Goal: Transaction & Acquisition: Book appointment/travel/reservation

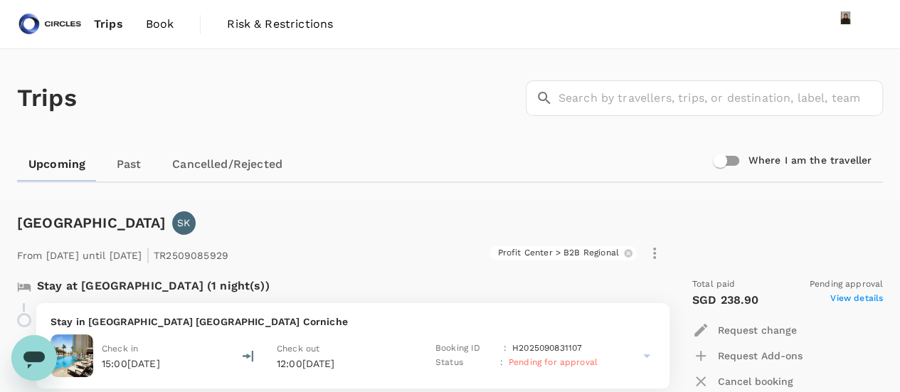
click at [105, 26] on span "Trips" at bounding box center [108, 24] width 29 height 17
click at [159, 28] on span "Book" at bounding box center [160, 24] width 28 height 17
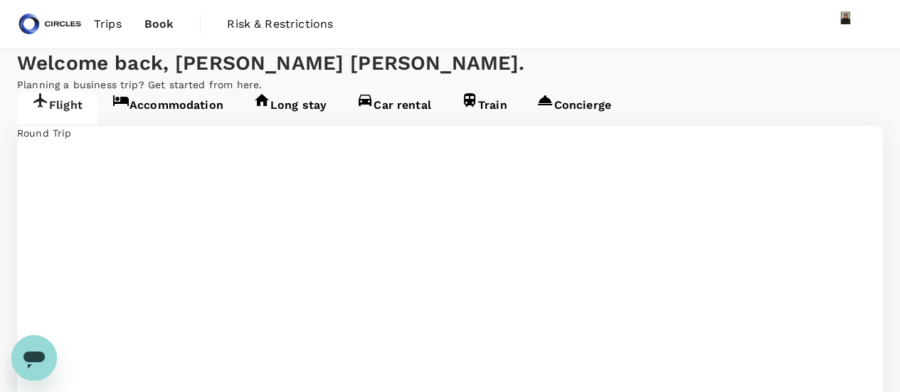
type input "Abu Dhabi Intl (AUH)"
type input "Singapore Changi (SIN)"
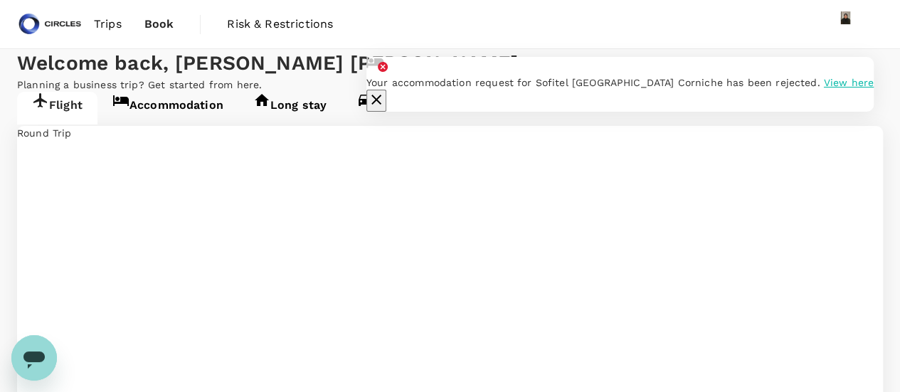
type input "oneway"
type input "business"
type input "Abu Dhabi Intl (AUH)"
type input "Singapore Changi (SIN)"
type input "Abu Dhabi Intl (AUH)"
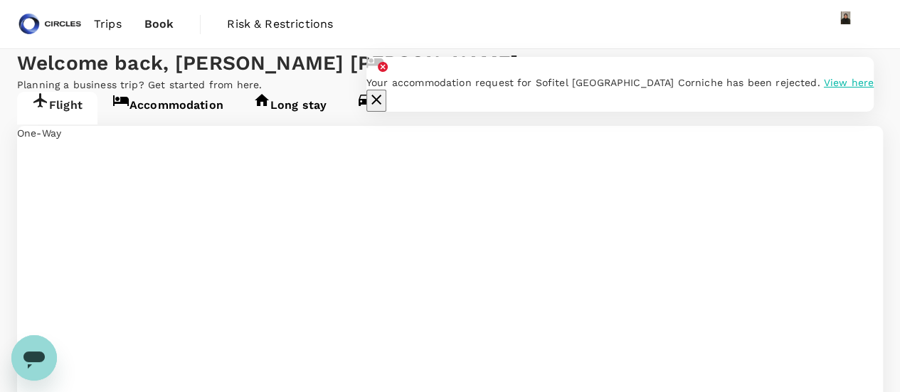
type input "Singapore Changi (SIN)"
type input "Noi Bai Intl (HAN)"
drag, startPoint x: 519, startPoint y: 260, endPoint x: 208, endPoint y: 224, distance: 313.6
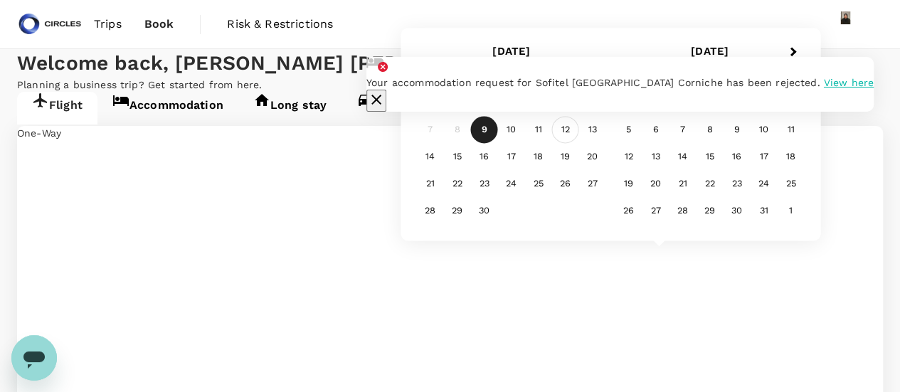
type input "Phuket Intl (HKT)"
click at [566, 130] on div "12" at bounding box center [565, 130] width 27 height 27
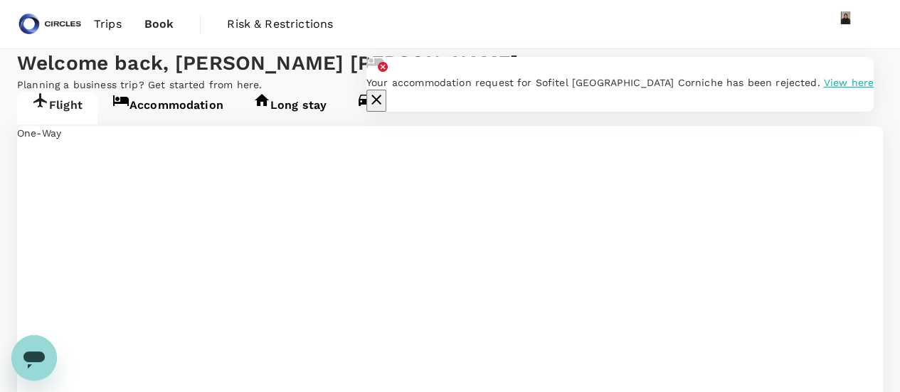
click at [385, 91] on icon "button" at bounding box center [376, 99] width 17 height 17
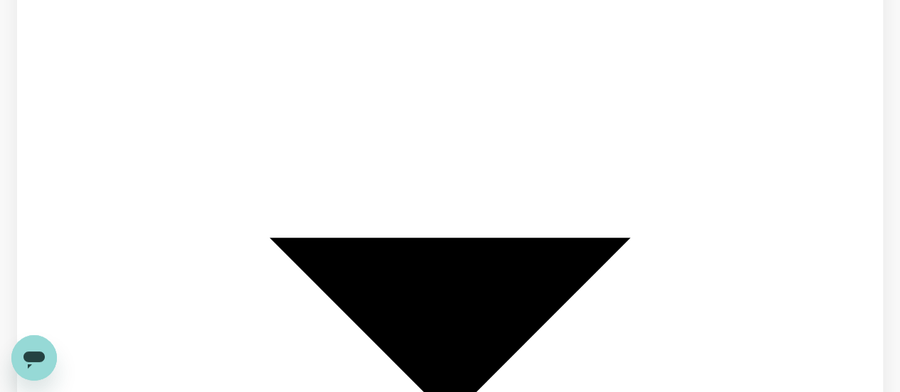
scroll to position [256, 0]
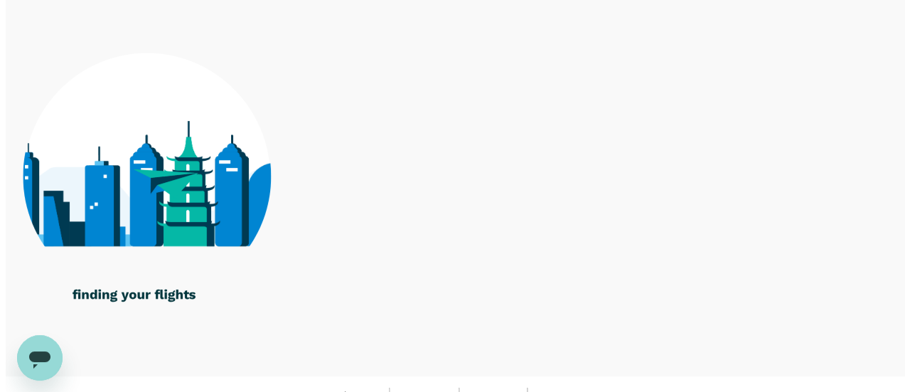
scroll to position [137, 0]
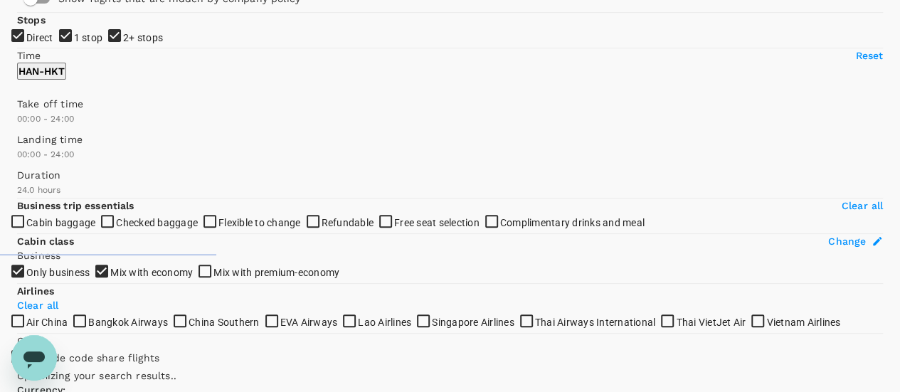
type input "1840"
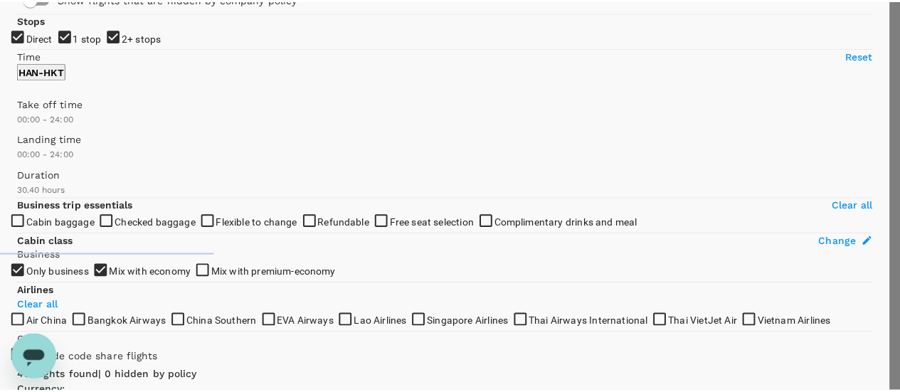
scroll to position [0, 0]
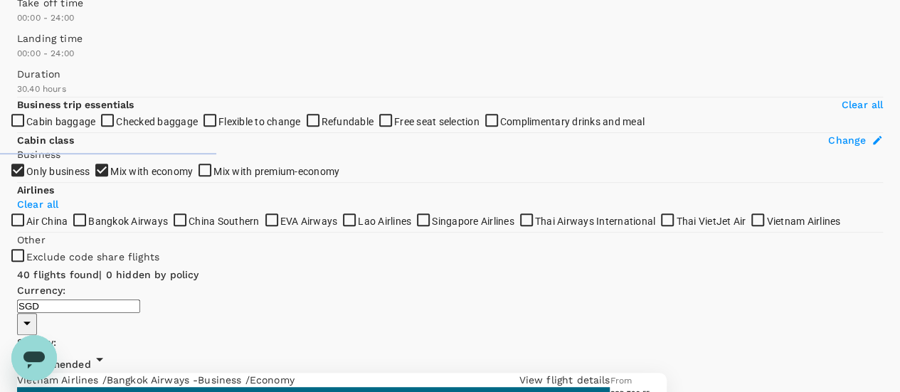
scroll to position [285, 0]
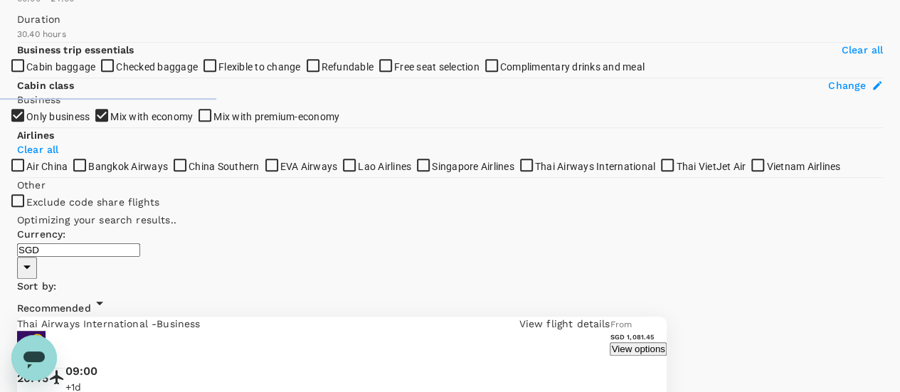
scroll to position [294, 0]
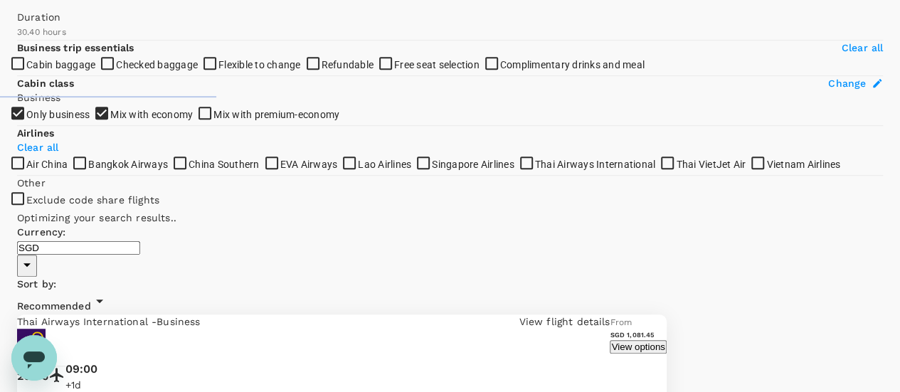
type input "750"
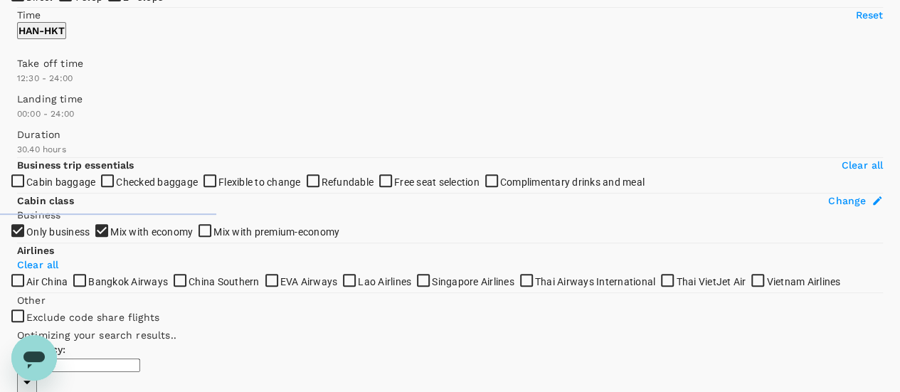
scroll to position [115, 0]
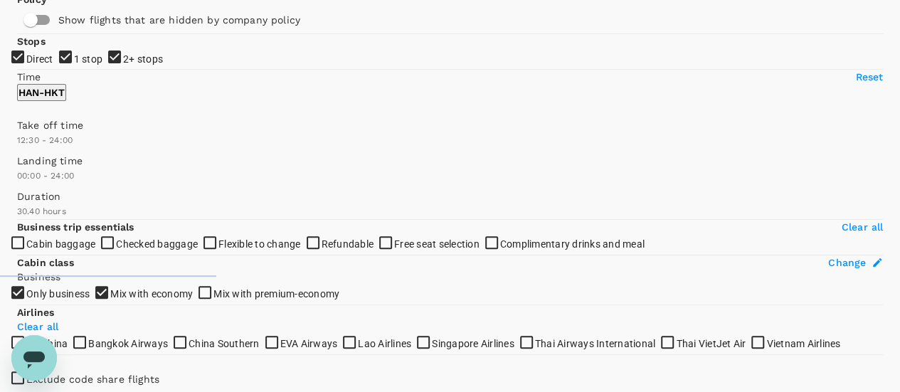
click at [26, 174] on input "2+ stops" at bounding box center [450, 81] width 900 height 392
checkbox input "false"
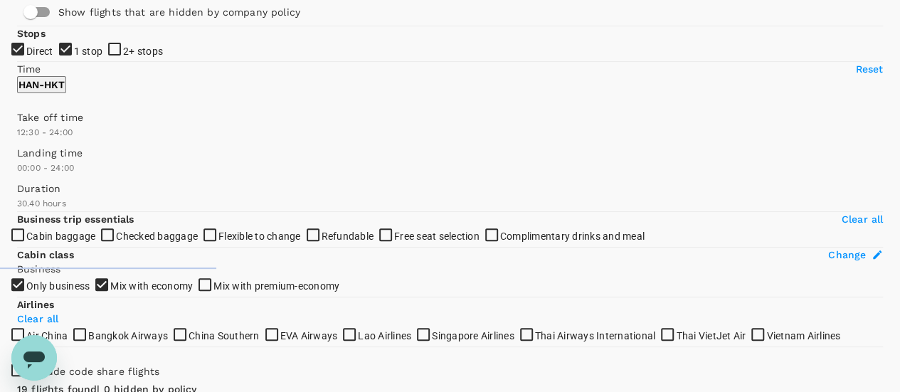
scroll to position [111, 0]
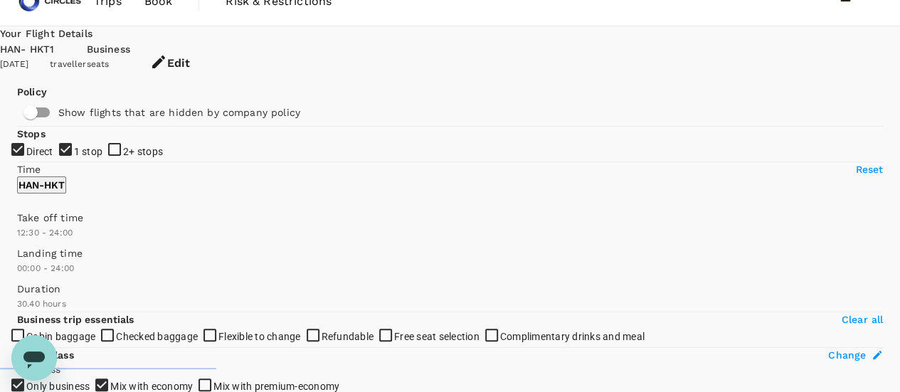
scroll to position [0, 0]
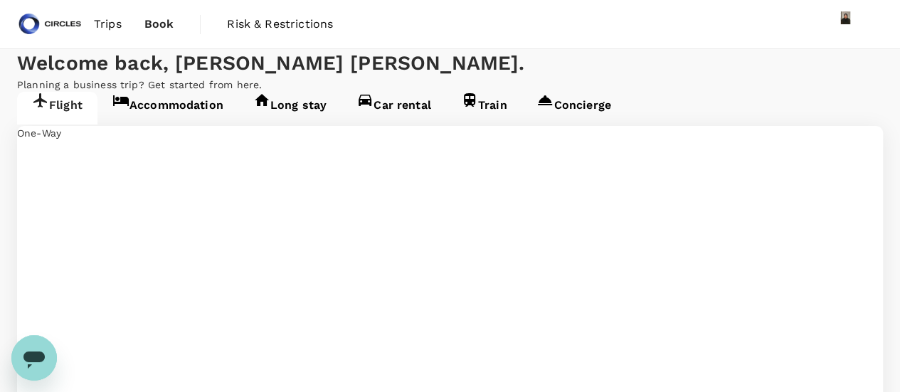
type input "Noi Bai Intl (HAN)"
type input "Phuket Intl (HKT)"
type input "Noi Bai Intl (HAN)"
type input "Phuket Intl (HKT)"
type input "Noi Bai Intl (HAN)"
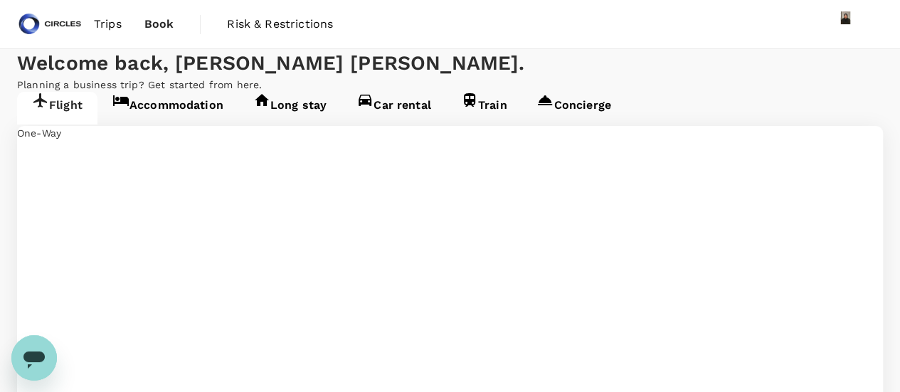
type input "Phuket Intl (HKT)"
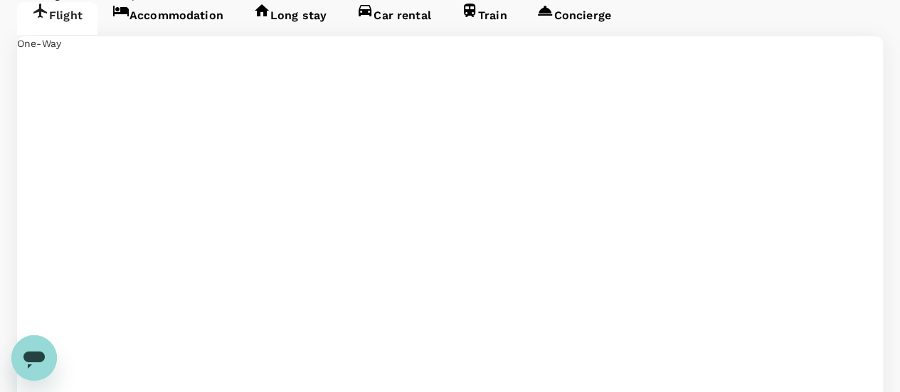
scroll to position [87, 0]
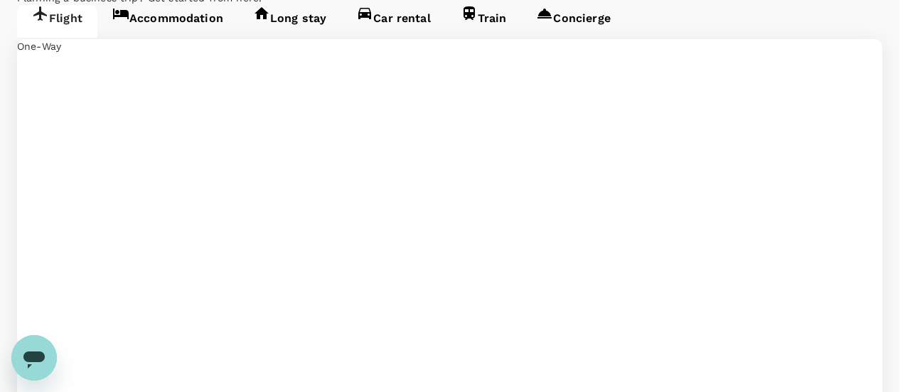
type input "economy"
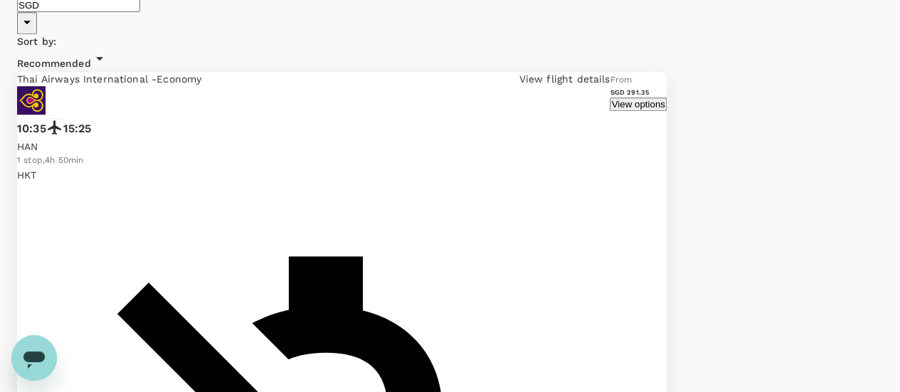
scroll to position [584, 0]
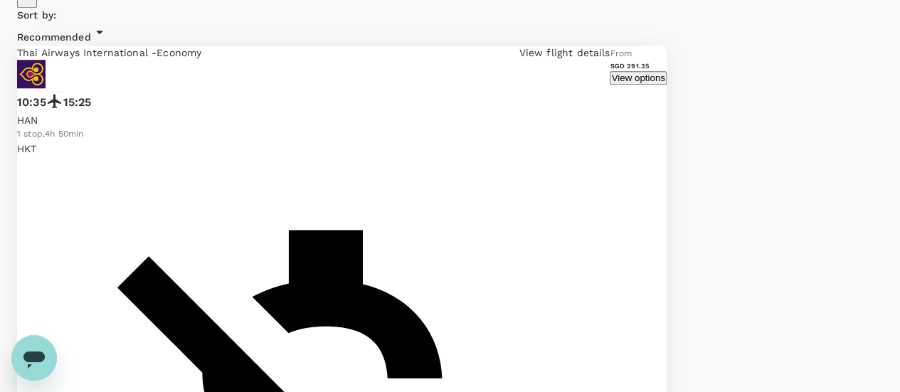
type input "1580"
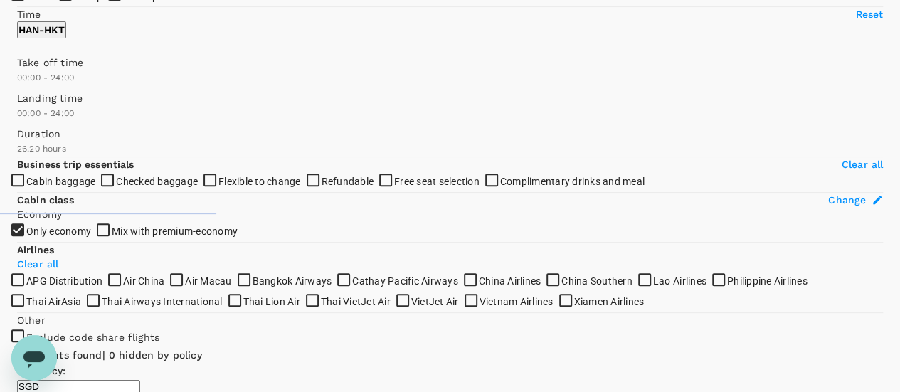
scroll to position [174, 0]
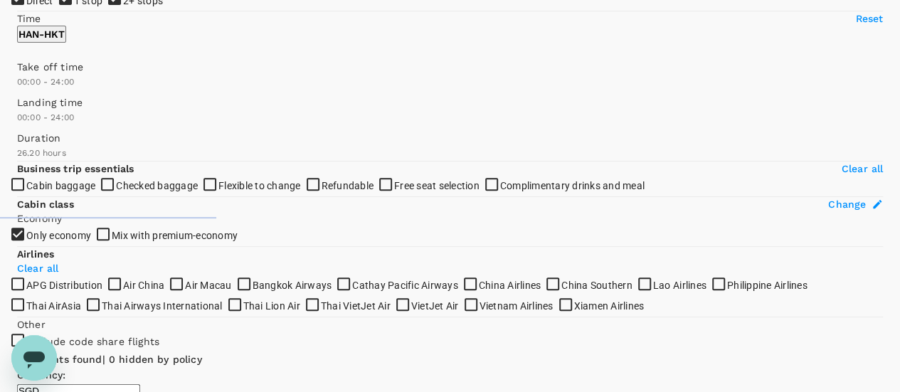
click at [17, 90] on span at bounding box center [17, 90] width 0 height 0
type input "1440"
drag, startPoint x: 142, startPoint y: 248, endPoint x: 169, endPoint y: 248, distance: 27.0
click at [262, 245] on div "Policy Show flights that are hidden by company policy Stops Direct 1 stop 2+ st…" at bounding box center [450, 329] width 866 height 790
click at [17, 90] on span at bounding box center [17, 90] width 0 height 0
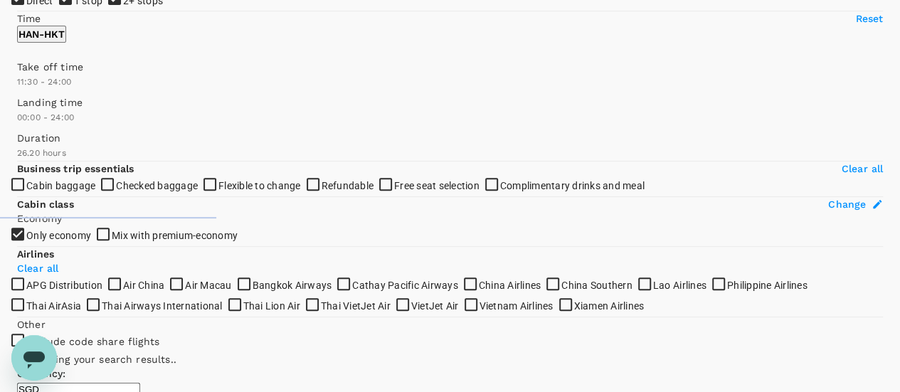
click at [17, 90] on span at bounding box center [17, 90] width 0 height 0
type input "840"
drag, startPoint x: 121, startPoint y: 248, endPoint x: 144, endPoint y: 250, distance: 22.8
click at [17, 90] on span at bounding box center [17, 90] width 0 height 0
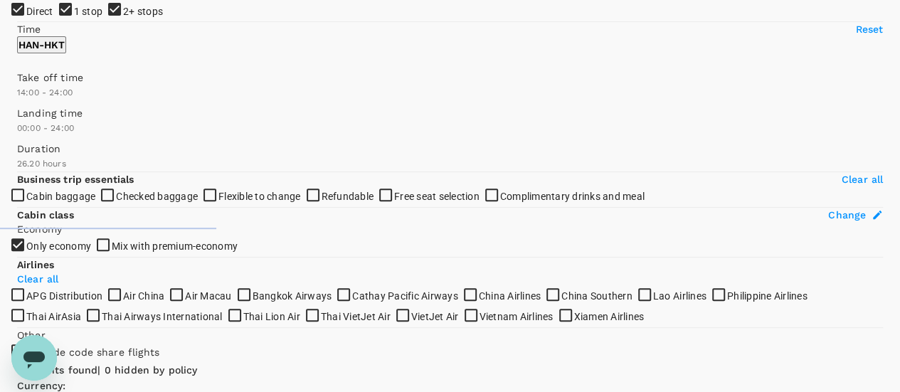
scroll to position [104, 0]
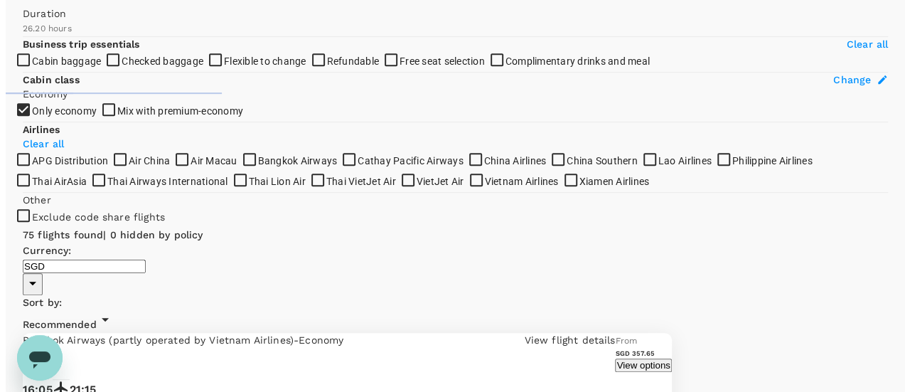
scroll to position [275, 0]
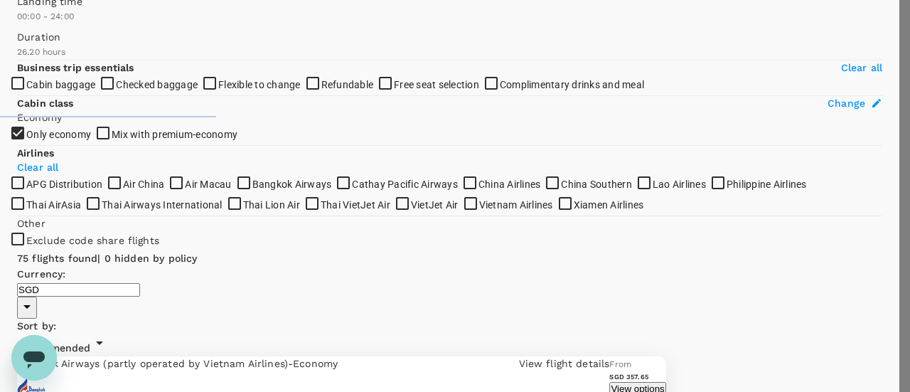
scroll to position [49, 0]
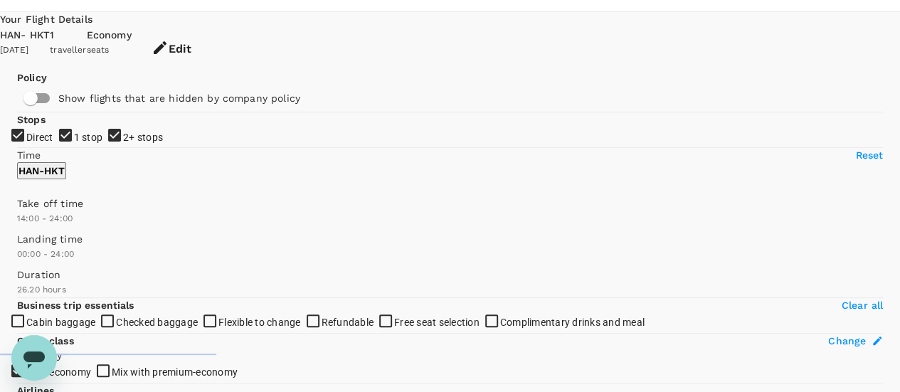
scroll to position [140, 0]
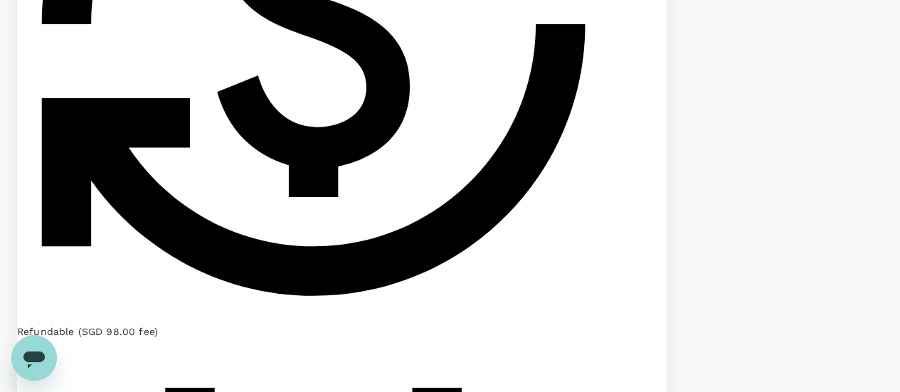
scroll to position [1070, 0]
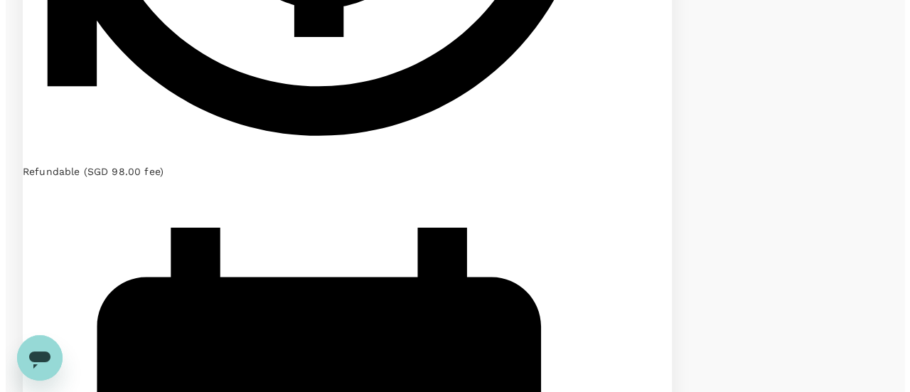
scroll to position [1211, 0]
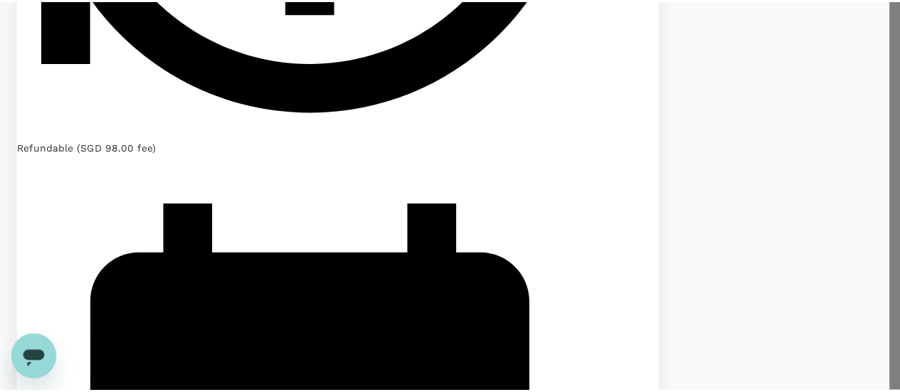
scroll to position [0, 0]
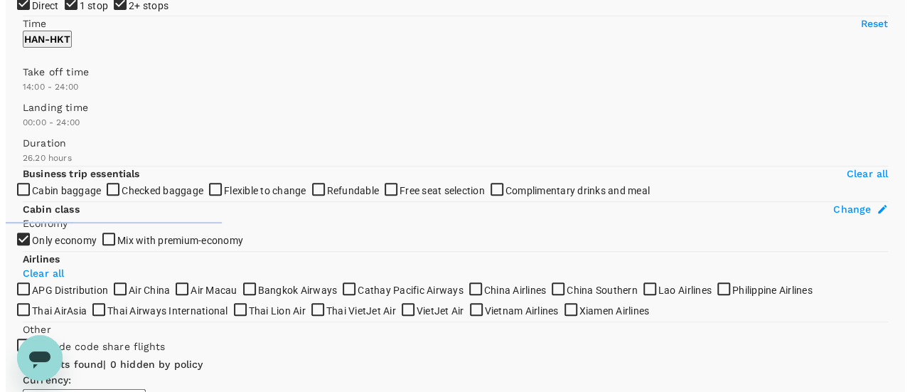
scroll to position [112, 0]
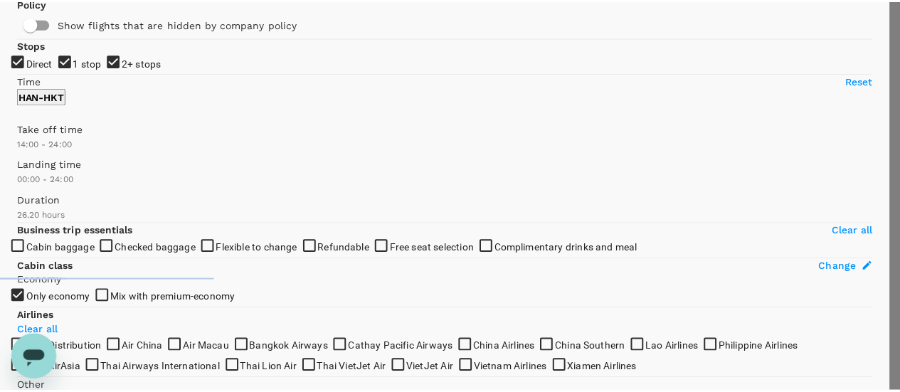
scroll to position [18, 0]
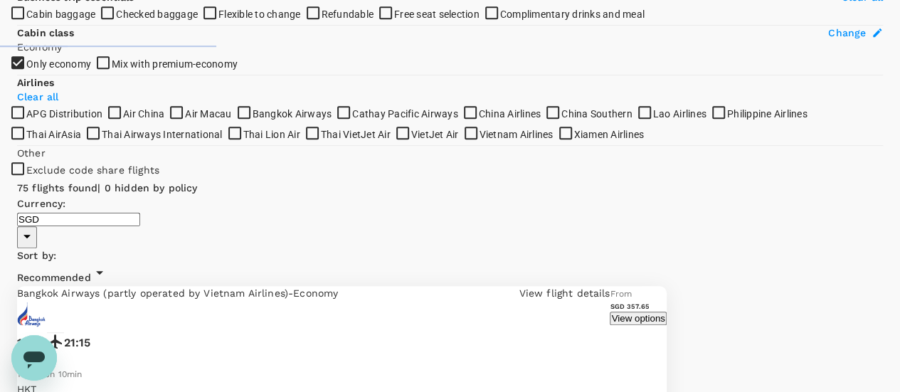
scroll to position [331, 0]
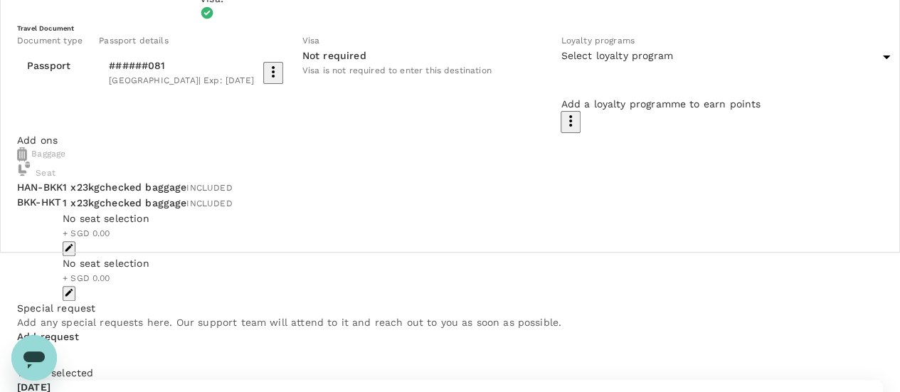
scroll to position [142, 0]
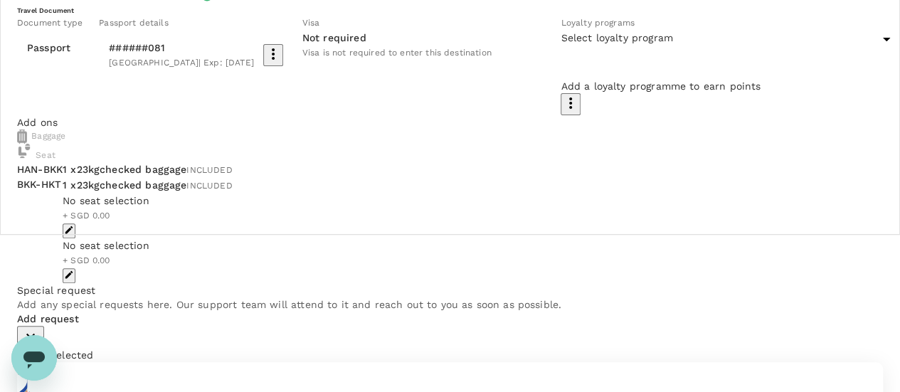
scroll to position [159, 0]
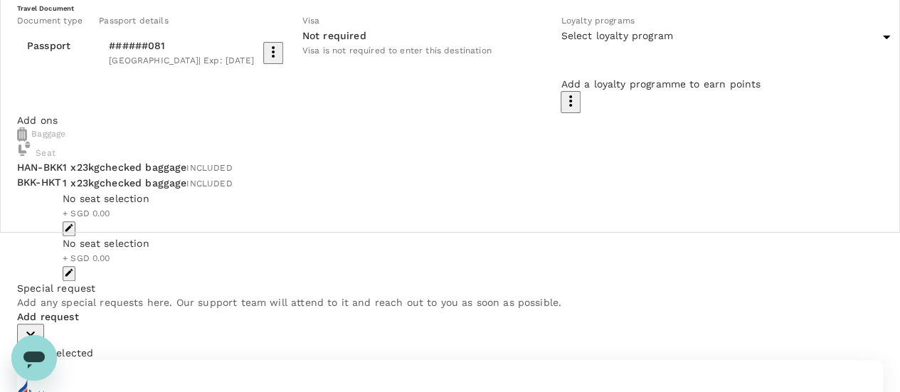
click at [516, 142] on body "Back to flight results Flight review Traveller(s) Traveller 1 : SK Sanjay Kaul …" at bounding box center [450, 344] width 900 height 1006
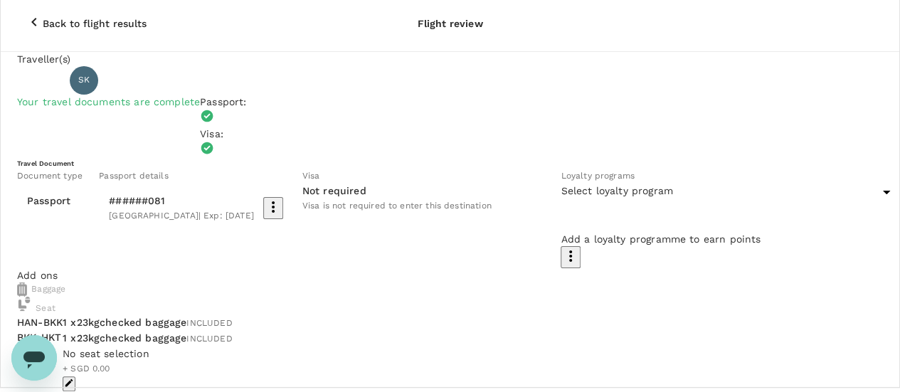
scroll to position [0, 0]
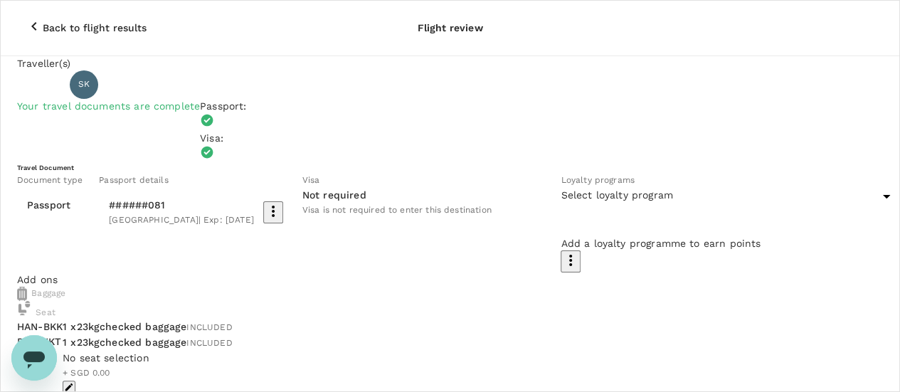
click at [26, 18] on icon "button" at bounding box center [34, 26] width 17 height 17
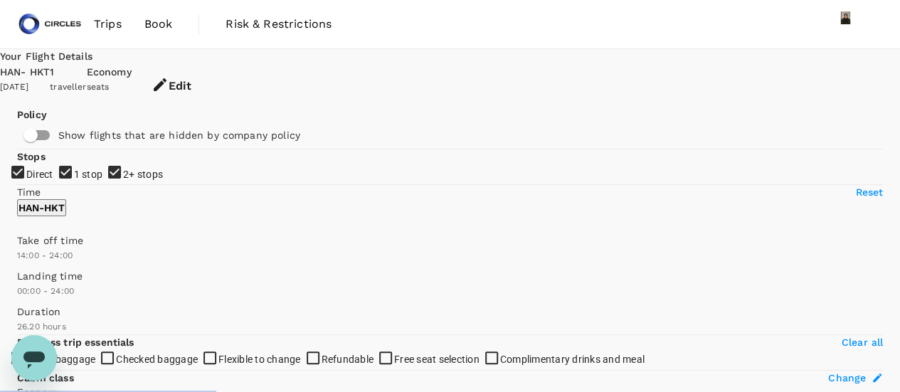
click at [48, 28] on img at bounding box center [49, 24] width 65 height 31
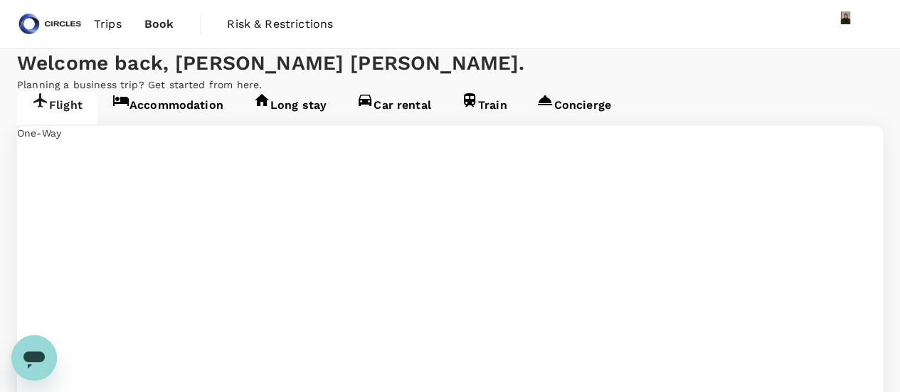
type input "Noi Bai Intl (HAN)"
type input "Phuket Intl (HKT)"
type input "Noi Bai Intl (HAN)"
type input "Phuket Intl (HKT)"
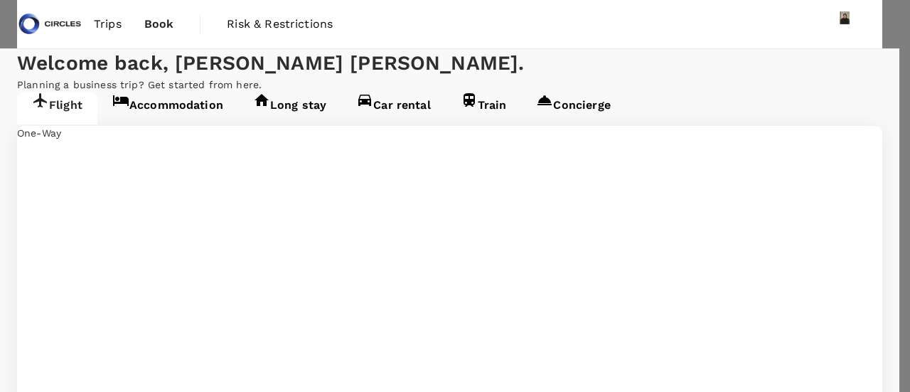
click at [685, 147] on p "Etihad Airways Etihad Guest" at bounding box center [677, 136] width 137 height 28
type input "Etihad Airways Etihad Guest"
type input "107664701255"
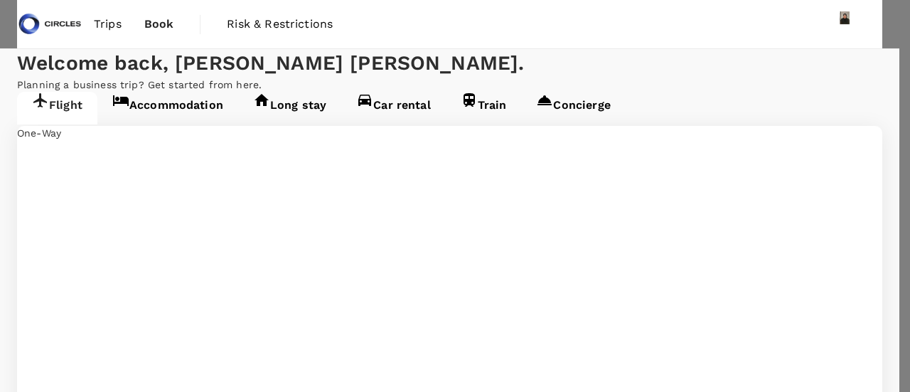
type input "16"
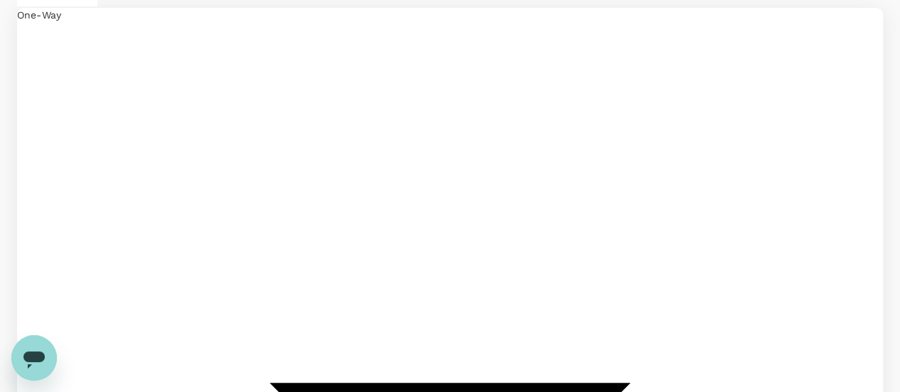
scroll to position [119, 0]
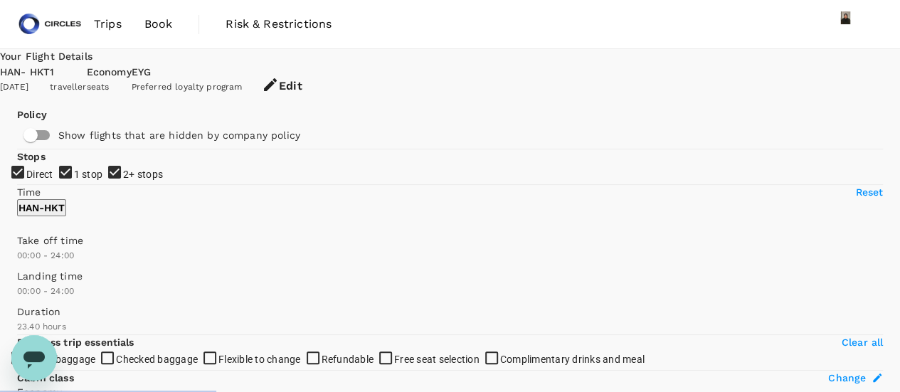
type input "1440"
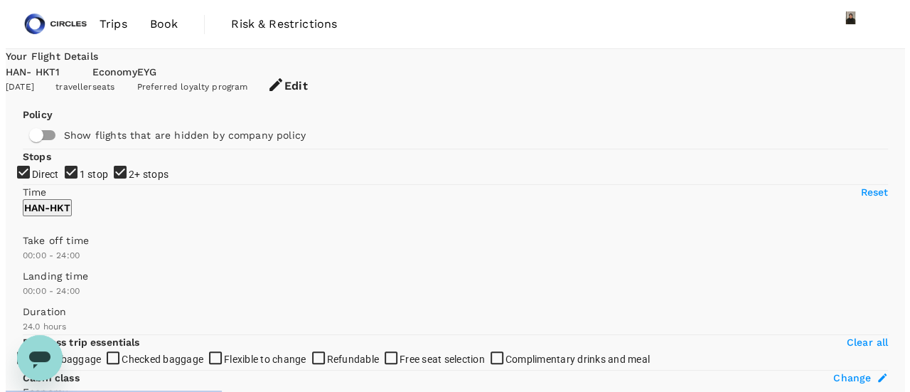
scroll to position [163, 0]
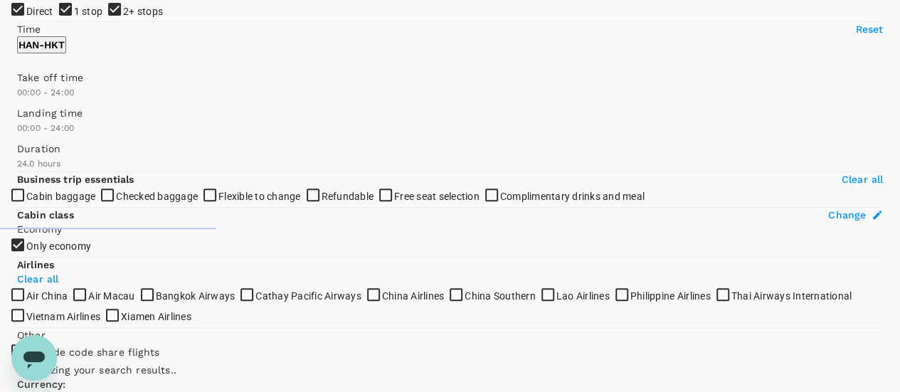
click at [17, 100] on span at bounding box center [17, 100] width 0 height 0
type input "1440"
drag, startPoint x: 149, startPoint y: 257, endPoint x: 369, endPoint y: 282, distance: 221.2
click at [17, 100] on span at bounding box center [17, 100] width 0 height 0
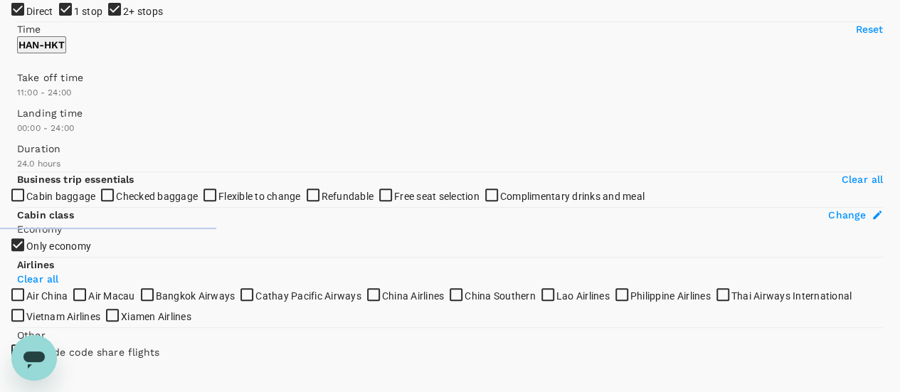
type input "780"
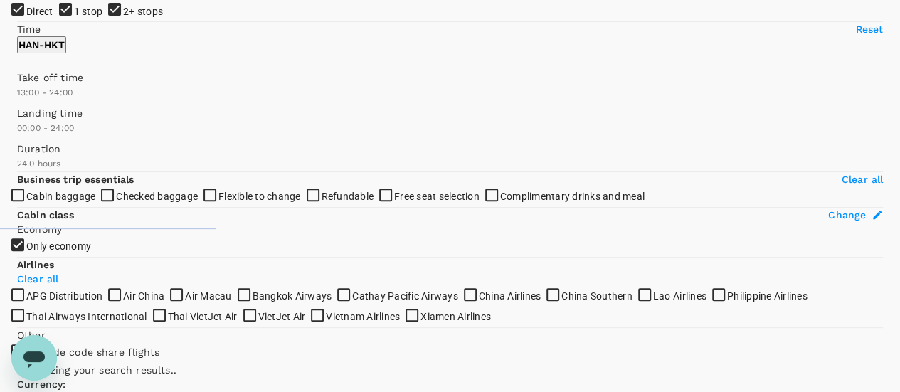
type input "SGD"
drag, startPoint x: 112, startPoint y: 257, endPoint x: 134, endPoint y: 257, distance: 22.0
click at [17, 100] on span at bounding box center [17, 100] width 0 height 0
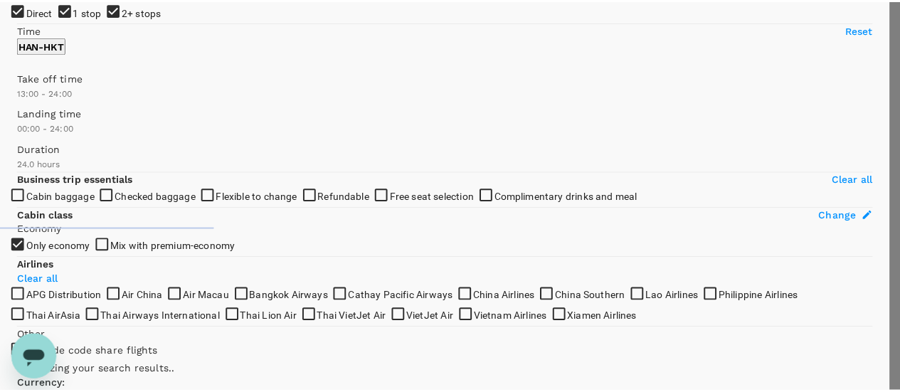
scroll to position [46, 0]
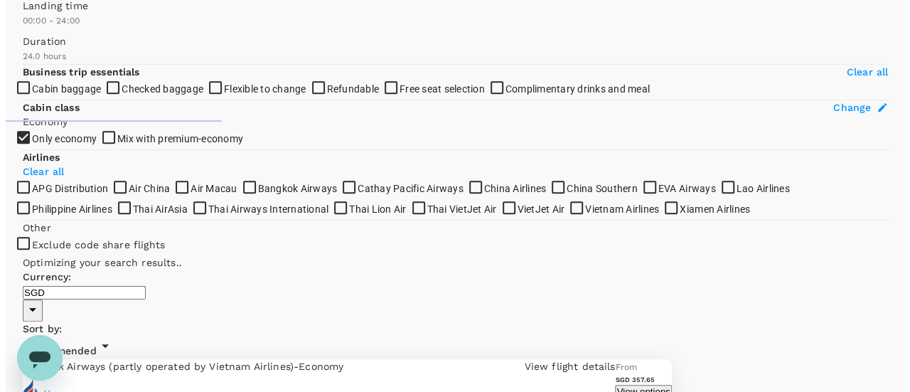
scroll to position [257, 0]
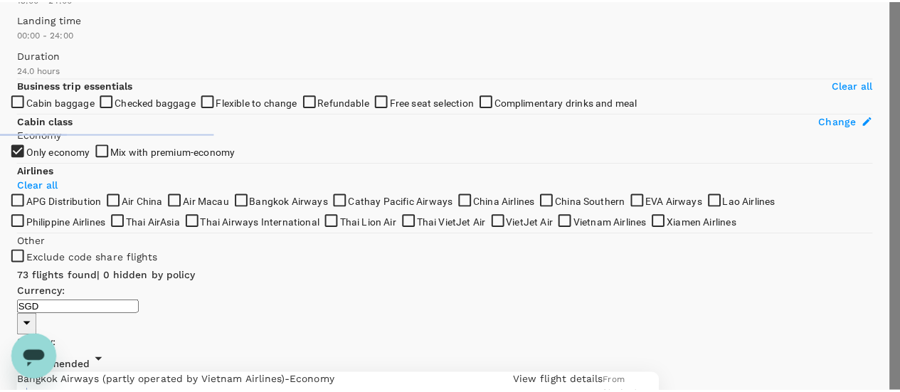
scroll to position [49, 0]
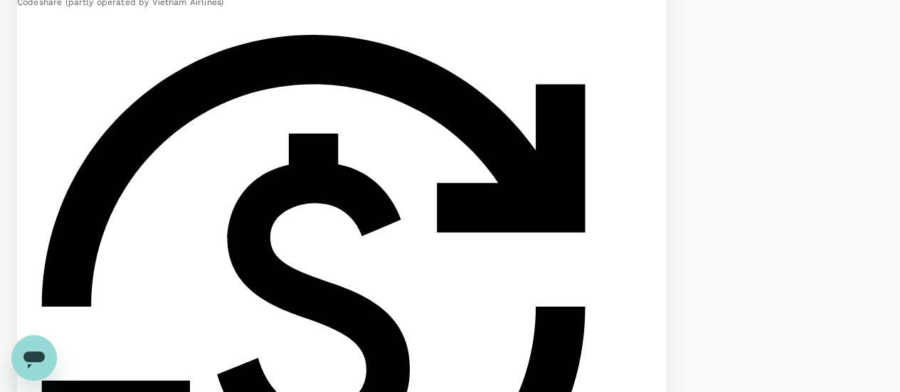
scroll to position [821, 0]
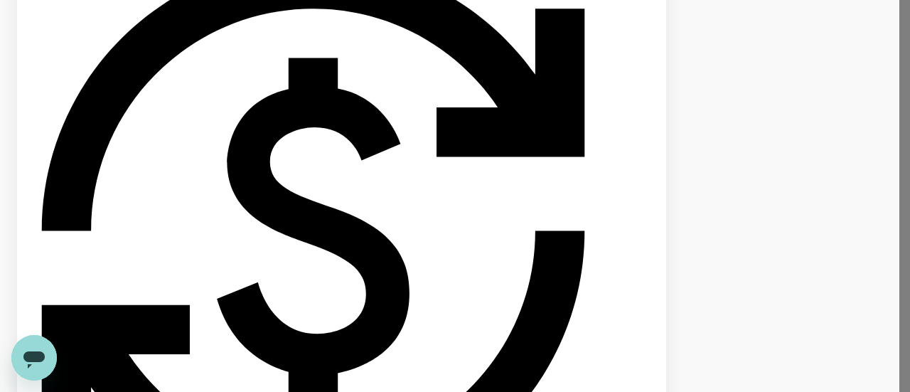
drag, startPoint x: 771, startPoint y: 49, endPoint x: 755, endPoint y: 50, distance: 15.7
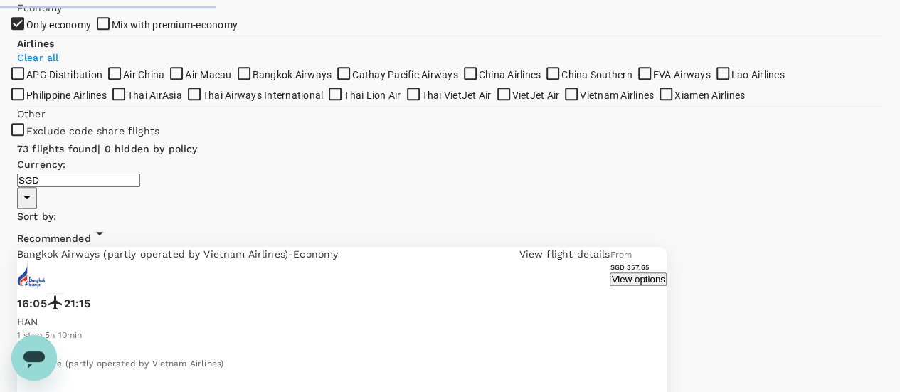
scroll to position [351, 0]
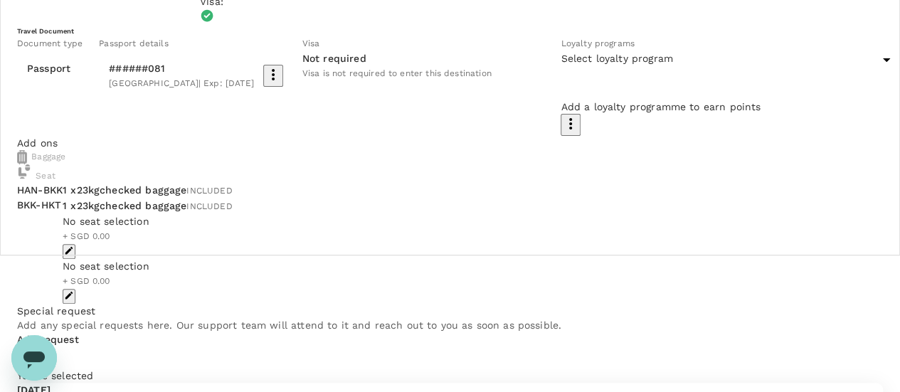
scroll to position [141, 0]
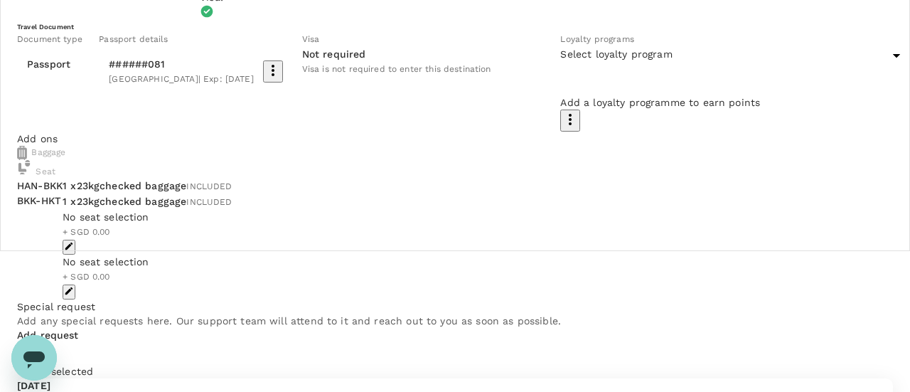
click at [508, 160] on body "Back to flight results Flight review Traveller(s) Traveller 1 : SK Sanjay Kaul …" at bounding box center [455, 362] width 910 height 1006
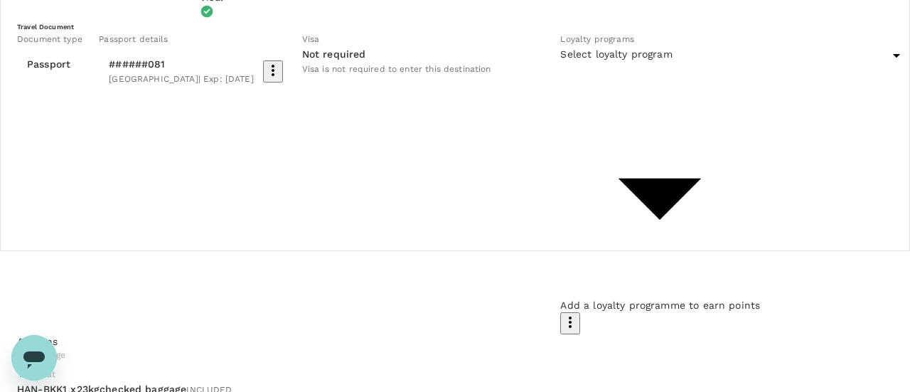
type input "0cca0585-1b93-49d9-a580-cde972d499ce"
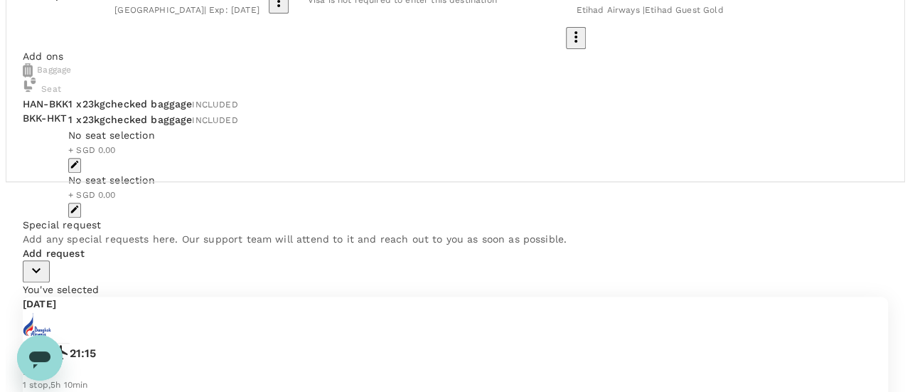
scroll to position [243, 0]
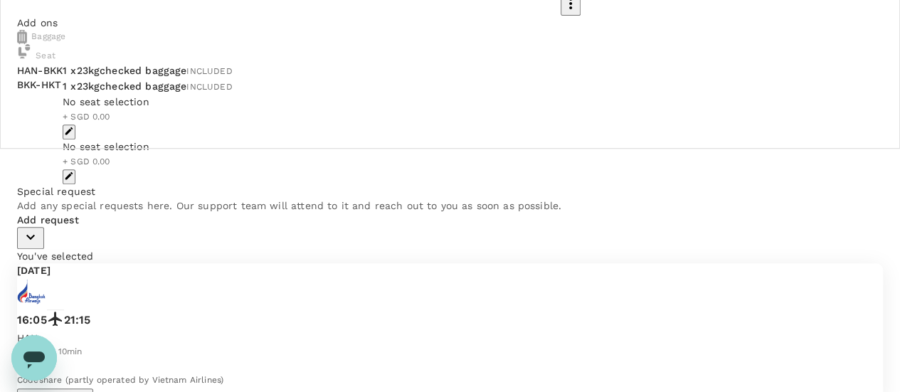
click at [110, 122] on span "+ SGD 0.00" at bounding box center [87, 117] width 48 height 10
click at [74, 136] on icon "button" at bounding box center [69, 131] width 10 height 10
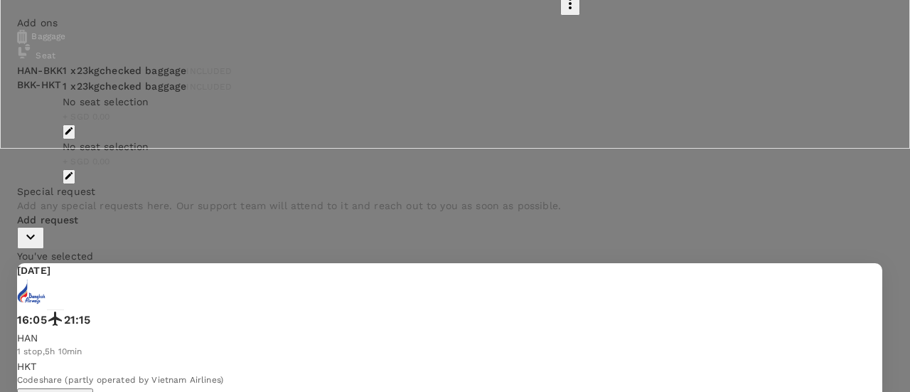
scroll to position [0, 0]
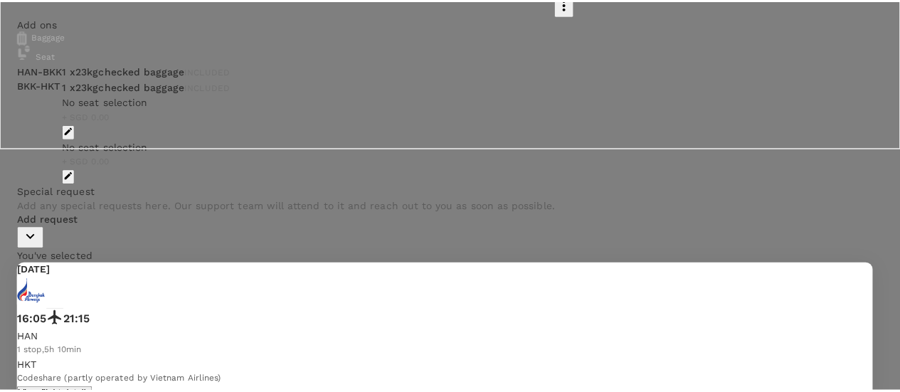
scroll to position [740, 0]
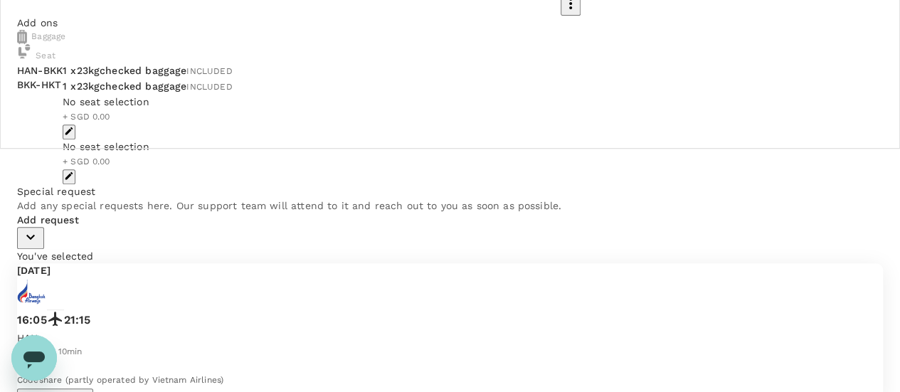
click at [478, 139] on div "No seat selection + SGD 0.00" at bounding box center [423, 117] width 721 height 45
click at [74, 136] on icon "button" at bounding box center [69, 131] width 10 height 10
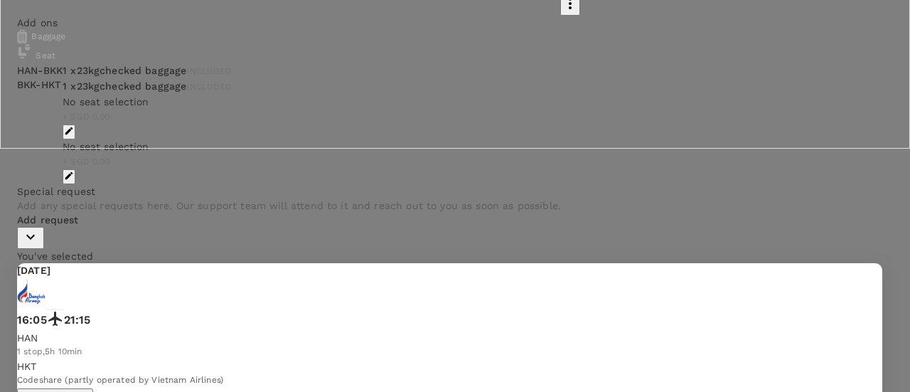
scroll to position [612, 0]
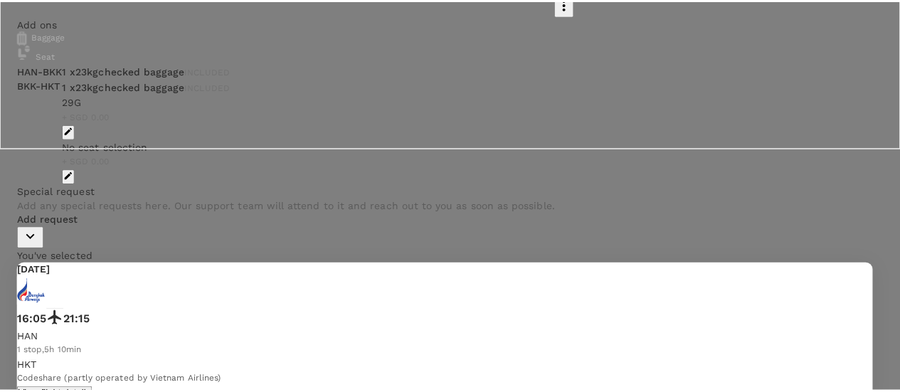
scroll to position [727, 0]
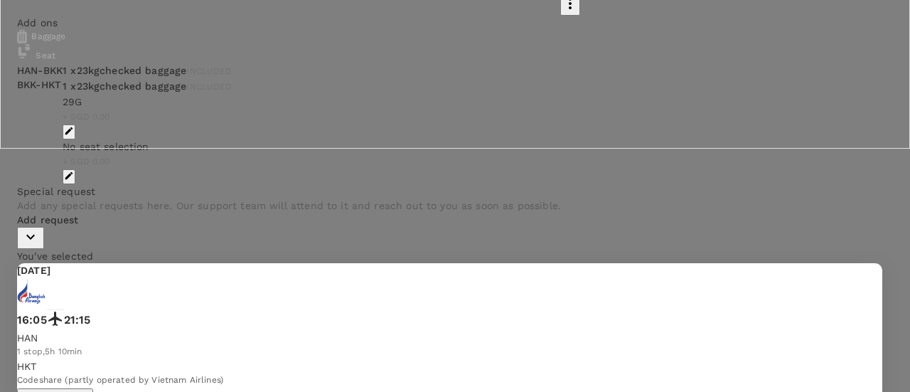
click at [807, 25] on p "Select" at bounding box center [768, 18] width 119 height 14
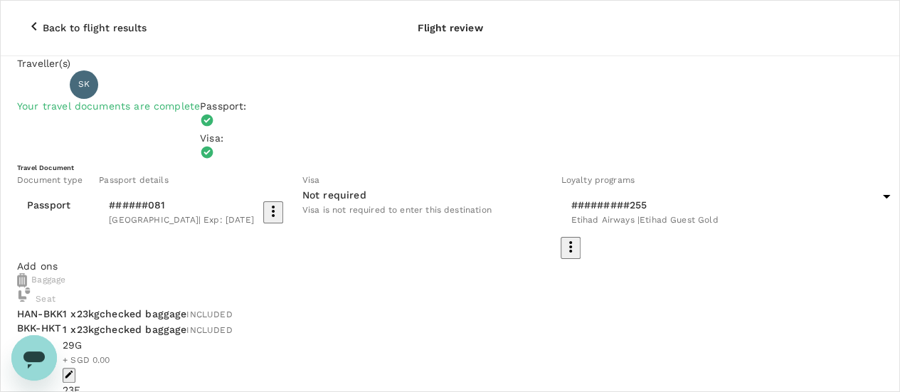
scroll to position [0, 0]
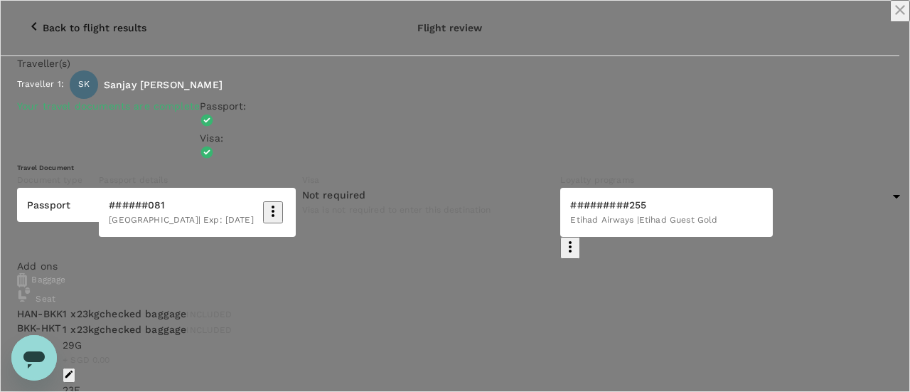
click at [892, 18] on icon "close" at bounding box center [900, 9] width 17 height 17
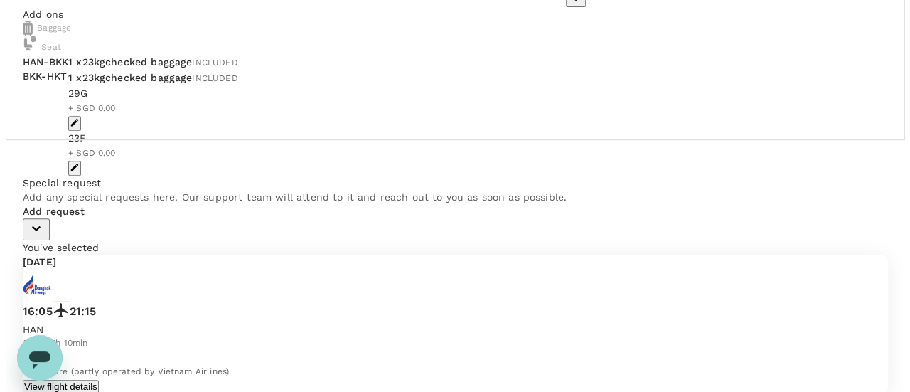
scroll to position [307, 0]
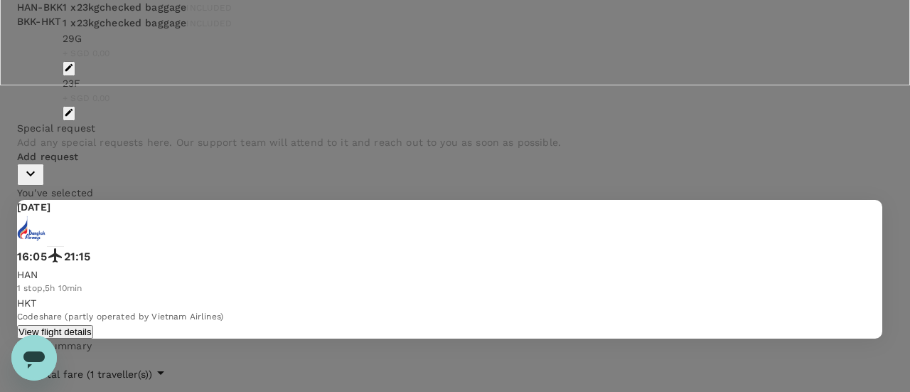
type input "9cb7bd09-647a-4334-94d9-122ca4480a85"
type textarea "Client meetings"
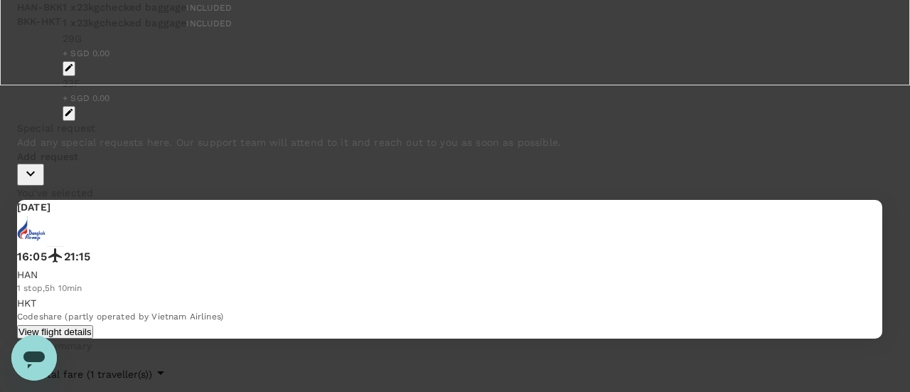
scroll to position [0, 0]
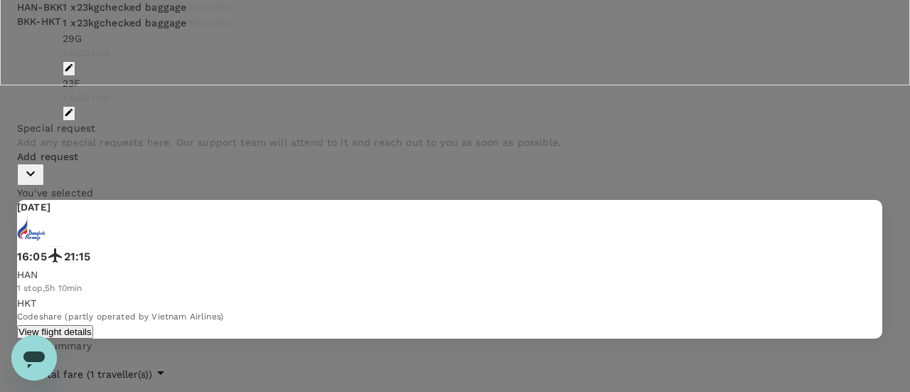
drag, startPoint x: 269, startPoint y: 294, endPoint x: 260, endPoint y: 277, distance: 18.8
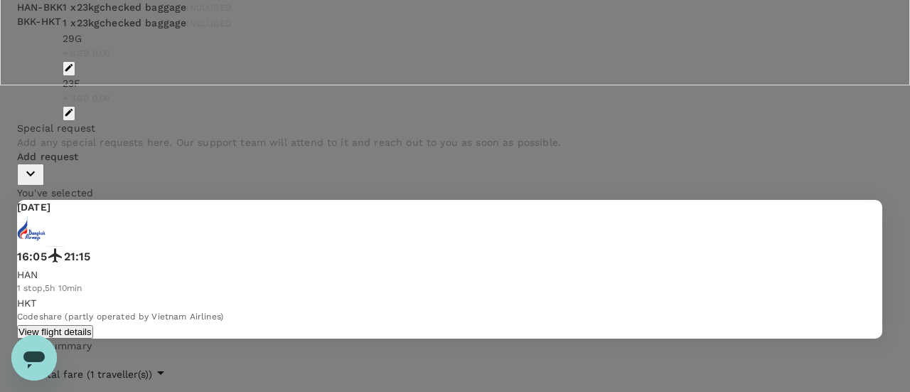
type input "H"
type input "Trip to HKT (return flight)"
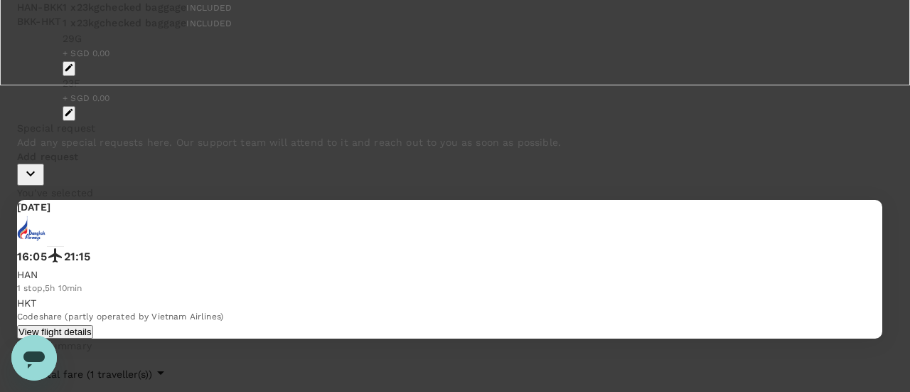
scroll to position [0, 0]
checkbox input "true"
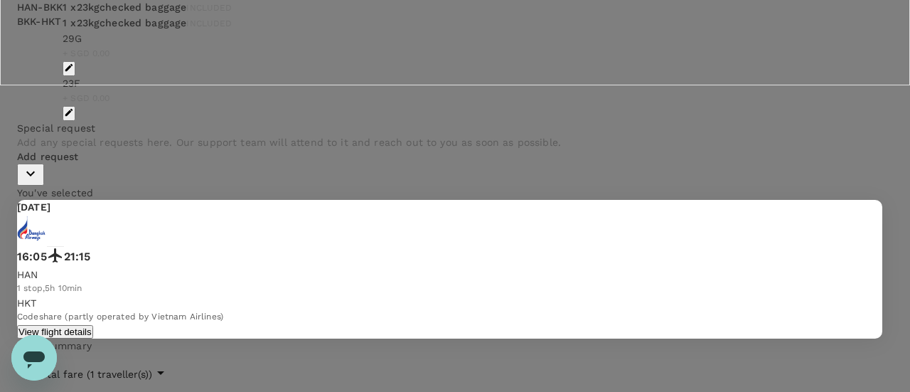
scroll to position [394, 0]
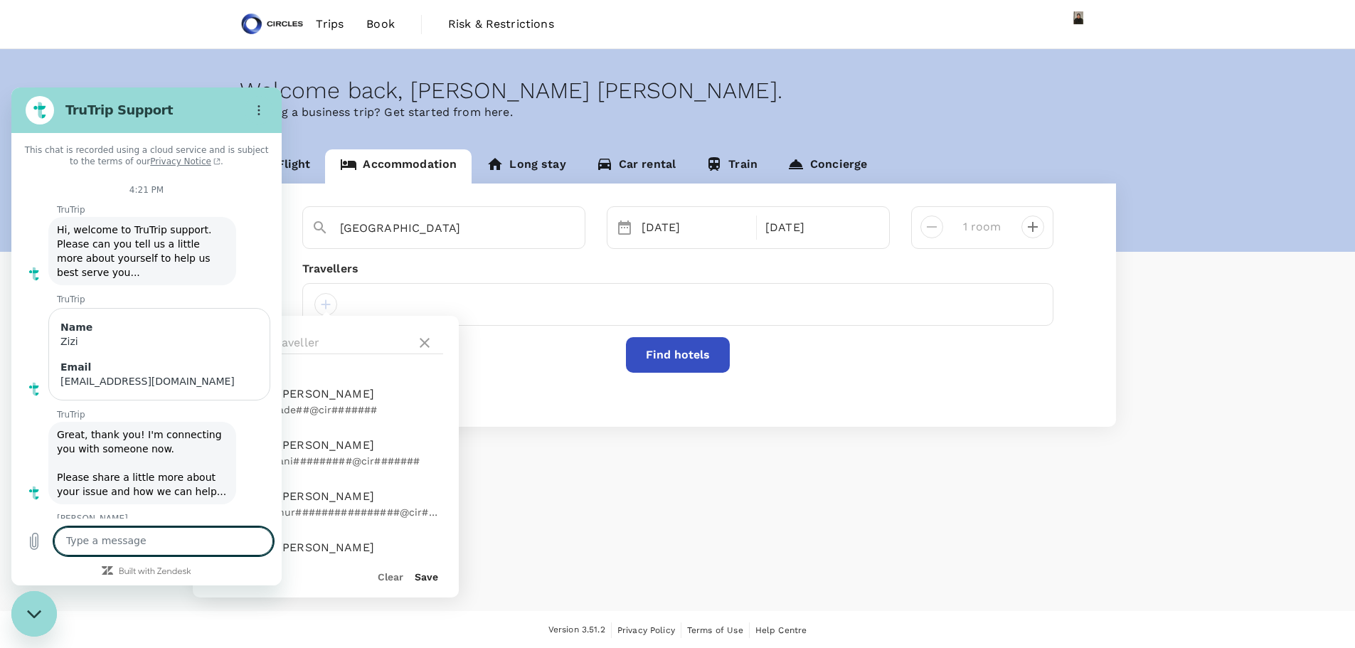
scroll to position [5443, 0]
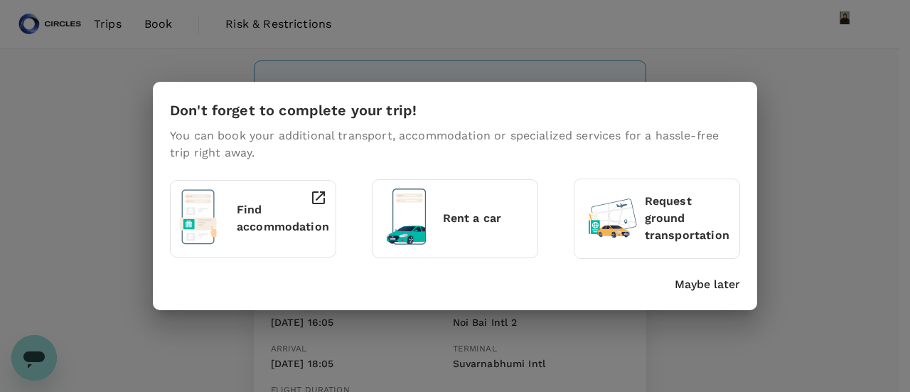
click at [848, 73] on div "Don't forget to complete your trip! You can book your additional transport, acc…" at bounding box center [455, 196] width 910 height 392
click at [713, 281] on p "Maybe later" at bounding box center [707, 284] width 65 height 17
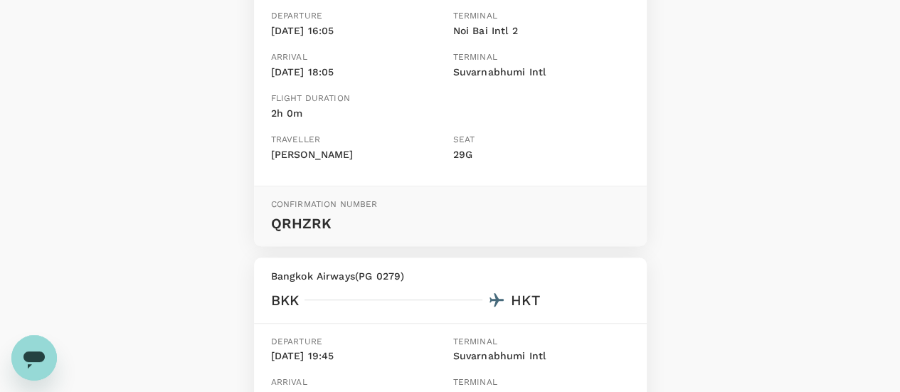
scroll to position [290, 0]
drag, startPoint x: 269, startPoint y: 225, endPoint x: 344, endPoint y: 230, distance: 75.6
click at [344, 230] on div "Confirmation number QRHZRK" at bounding box center [450, 218] width 393 height 60
copy p "QRHZRK"
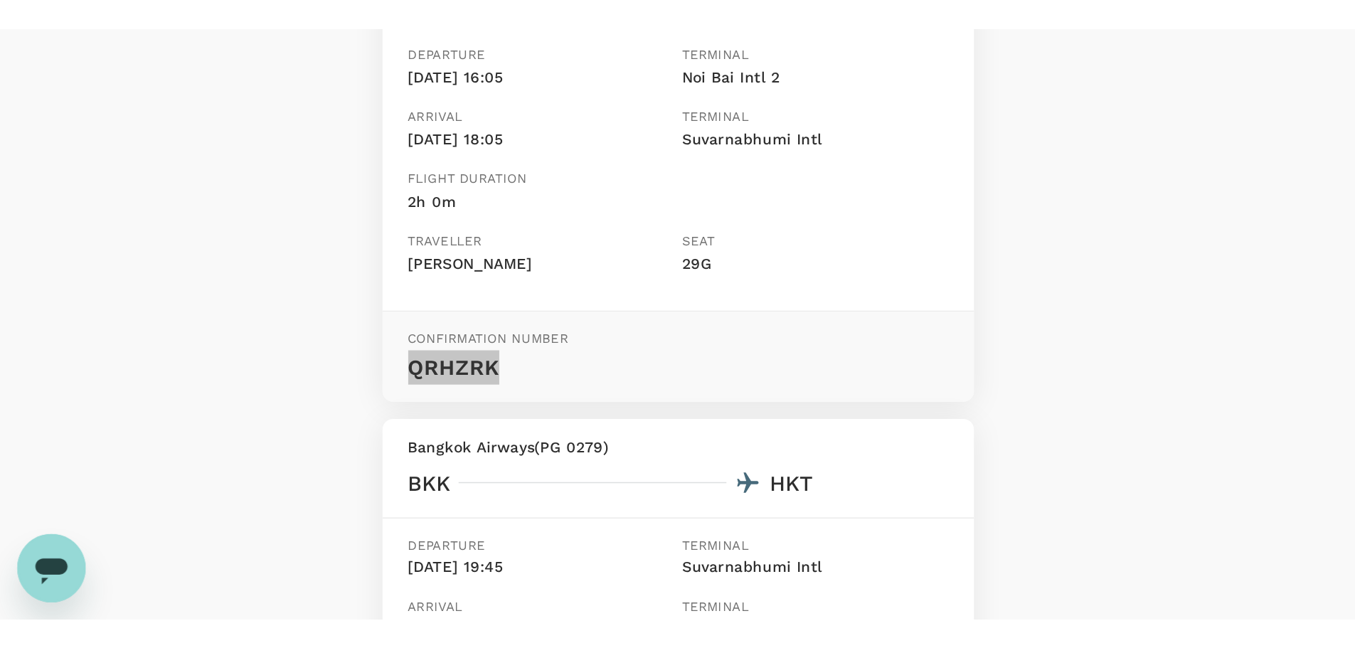
scroll to position [291, 0]
